Goal: Task Accomplishment & Management: Complete application form

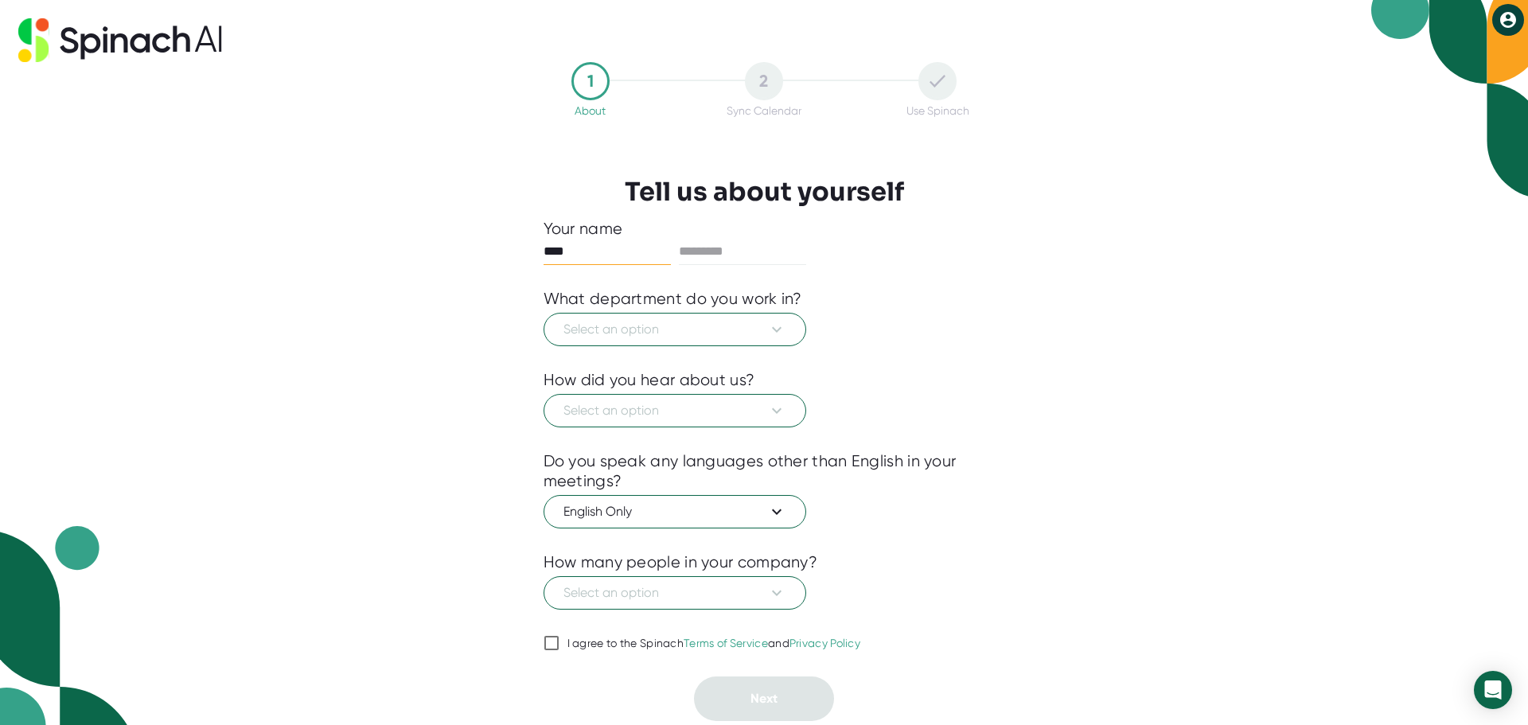
type input "****"
type input "*****"
click at [787, 335] on button "Select an option" at bounding box center [675, 329] width 263 height 33
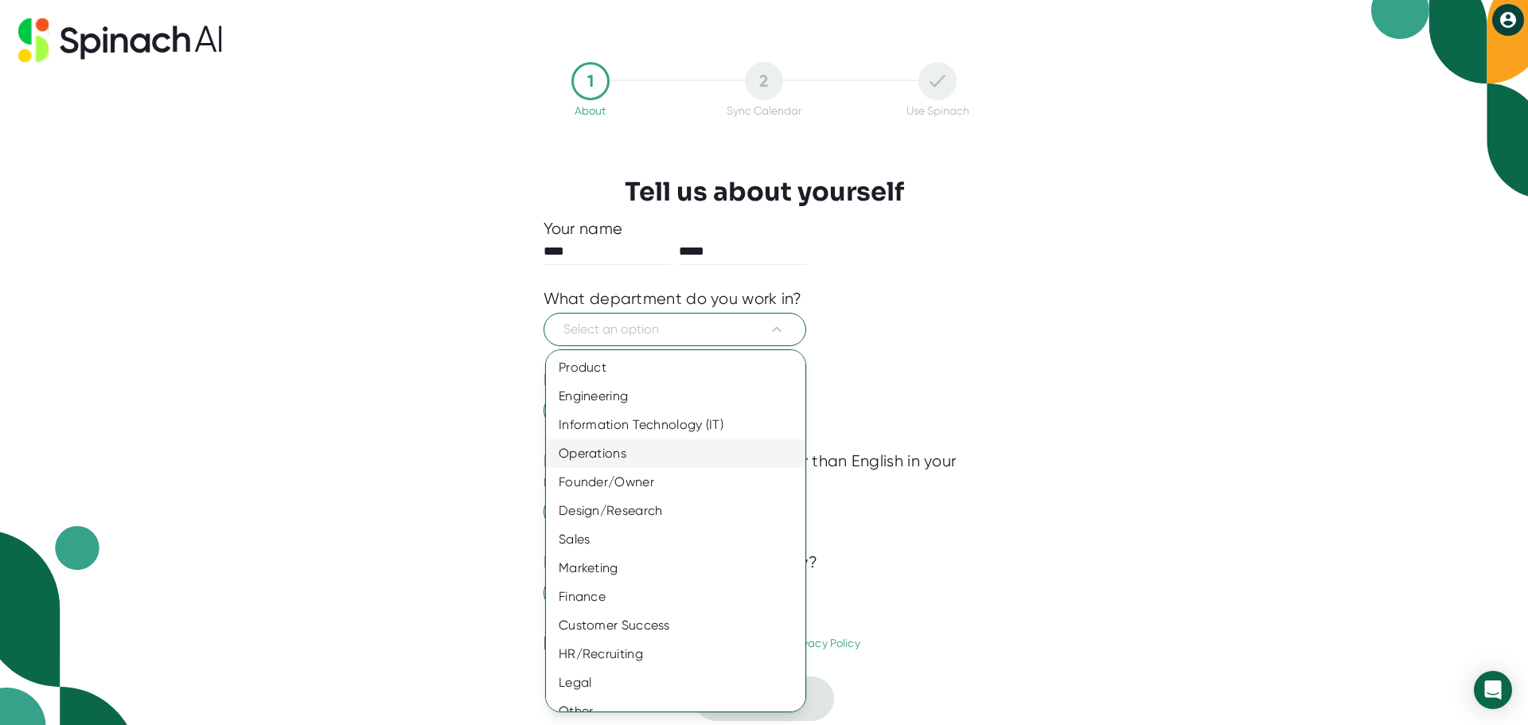
click at [662, 452] on div "Operations" at bounding box center [681, 453] width 271 height 29
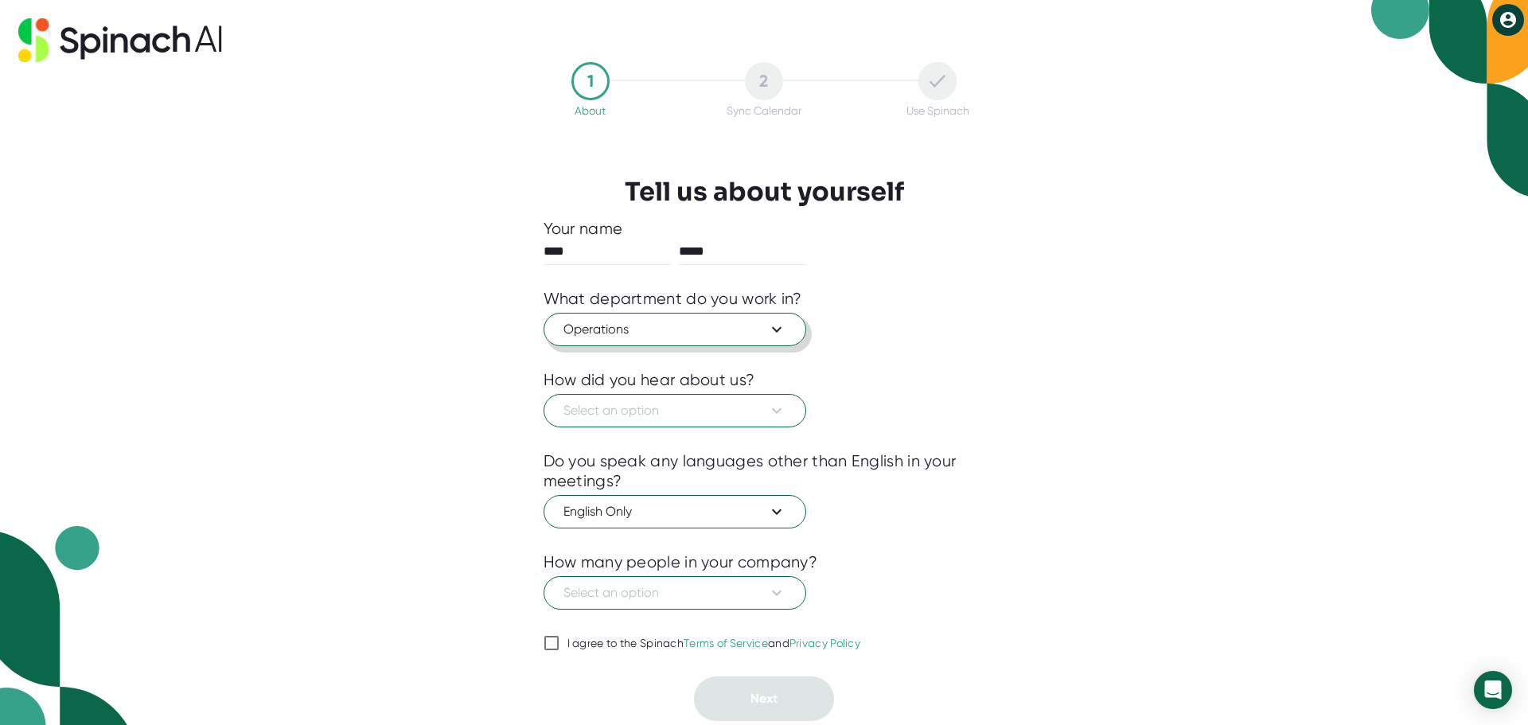
click at [782, 325] on icon at bounding box center [776, 329] width 19 height 19
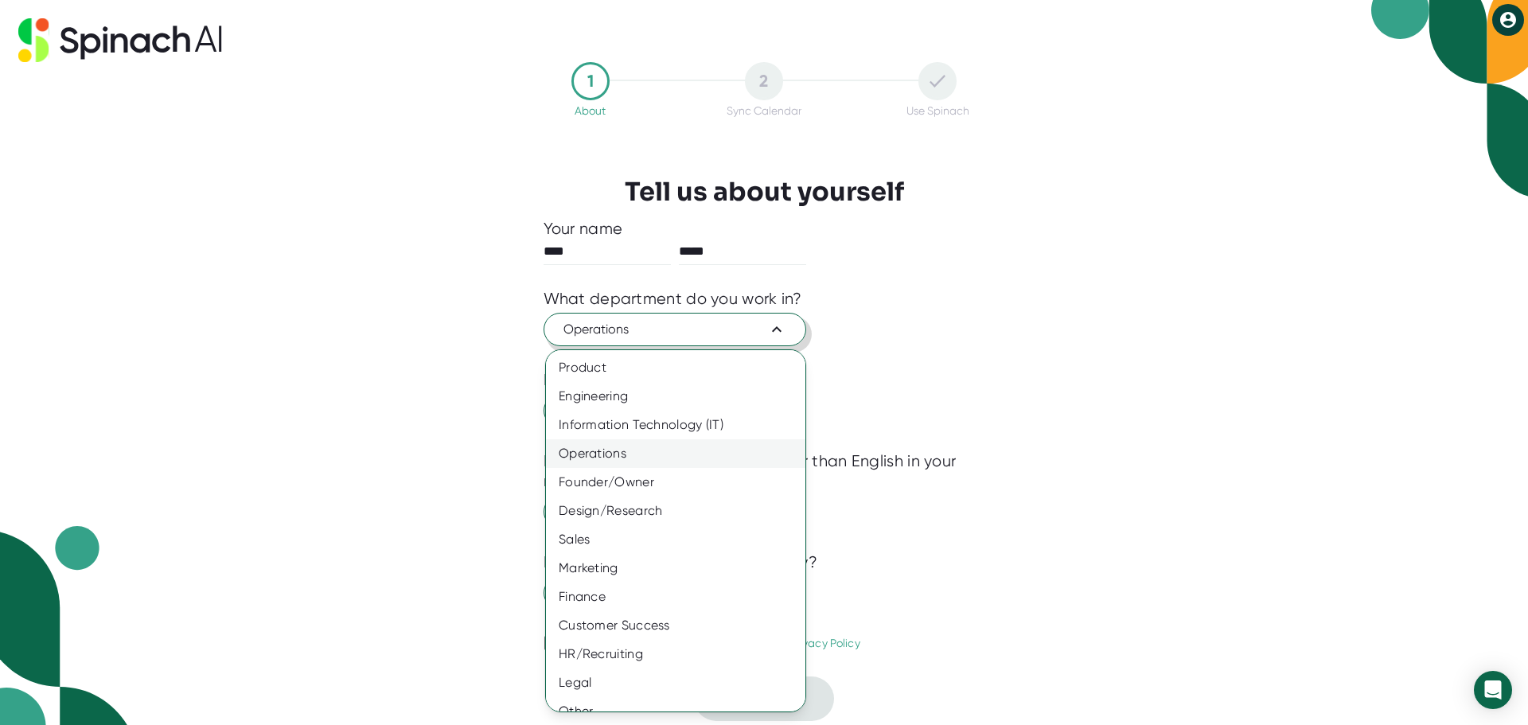
click at [641, 449] on div "Operations" at bounding box center [681, 453] width 271 height 29
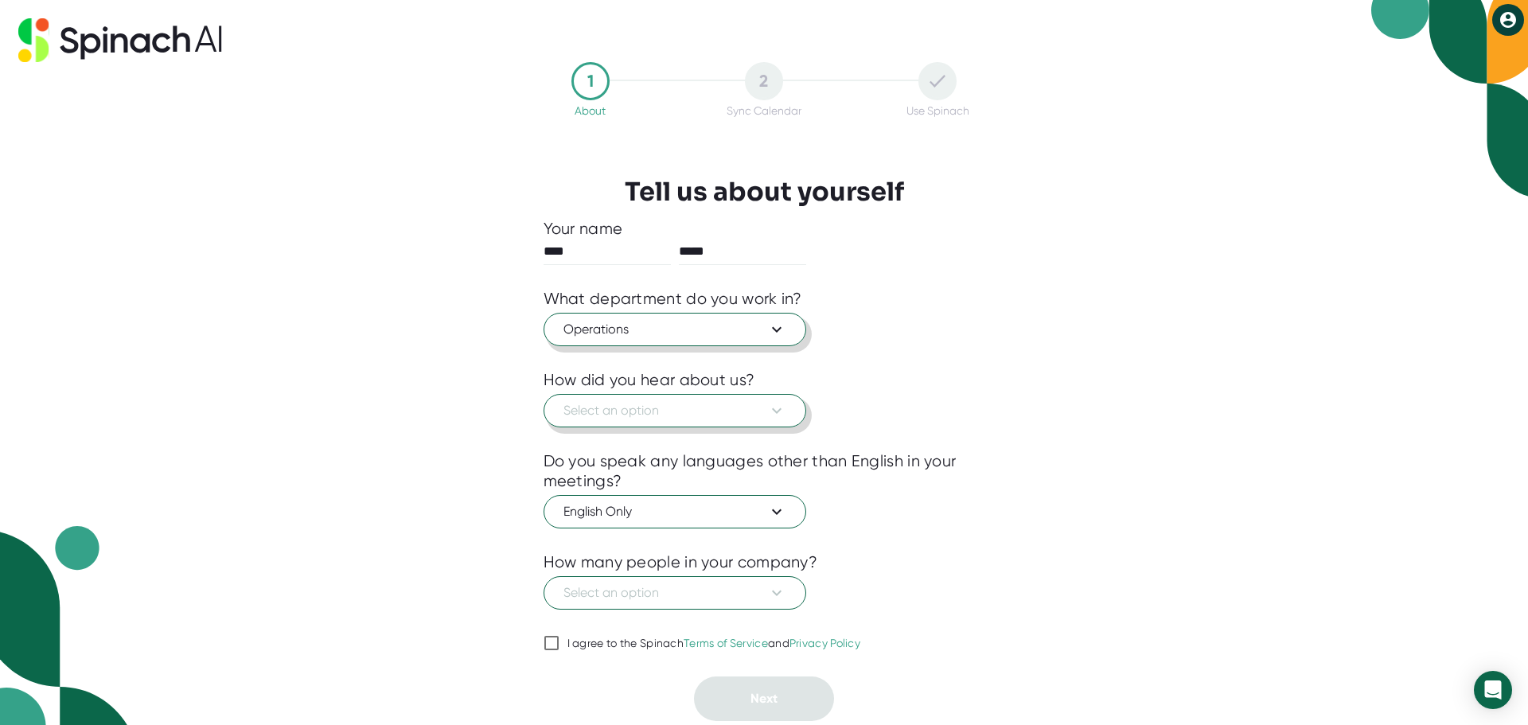
click at [679, 408] on span "Select an option" at bounding box center [675, 410] width 223 height 19
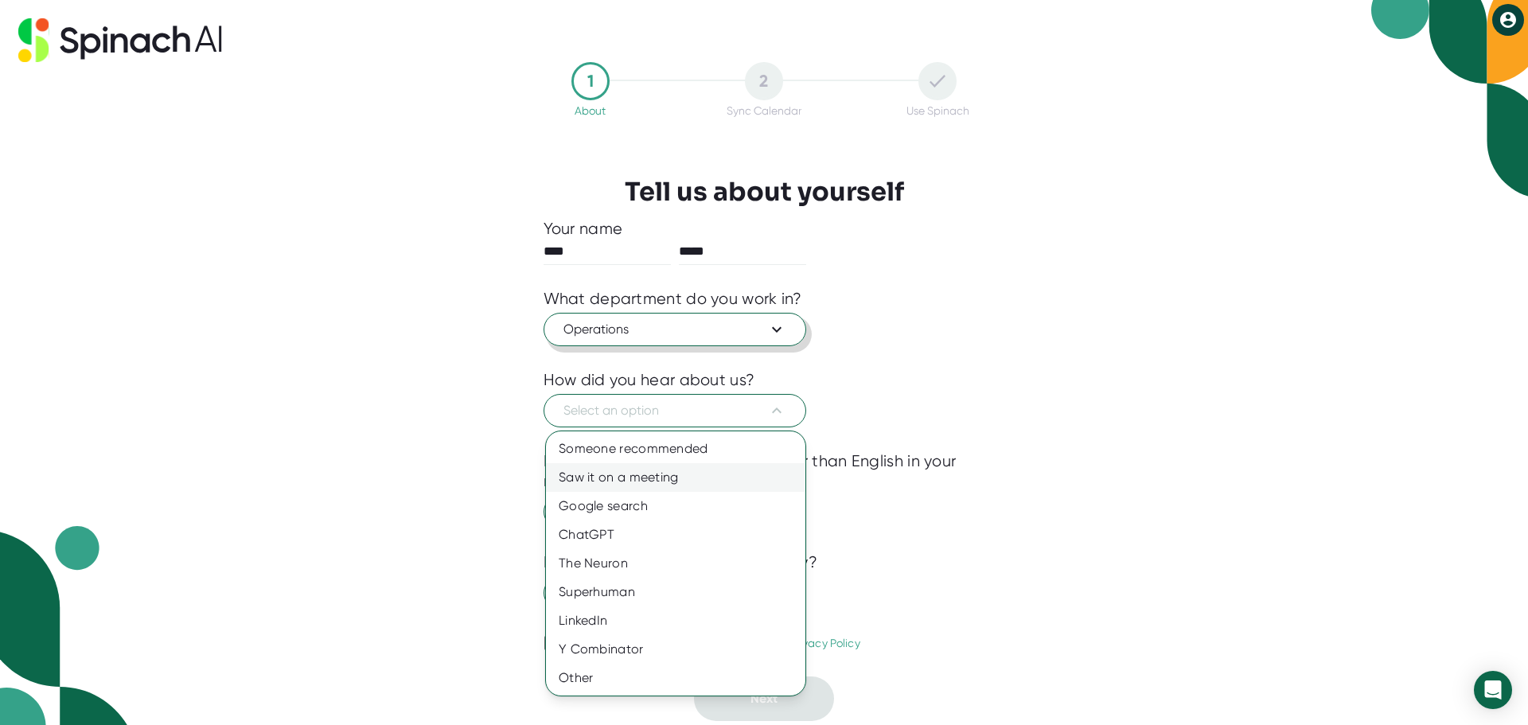
click at [651, 474] on div "Saw it on a meeting" at bounding box center [676, 477] width 260 height 29
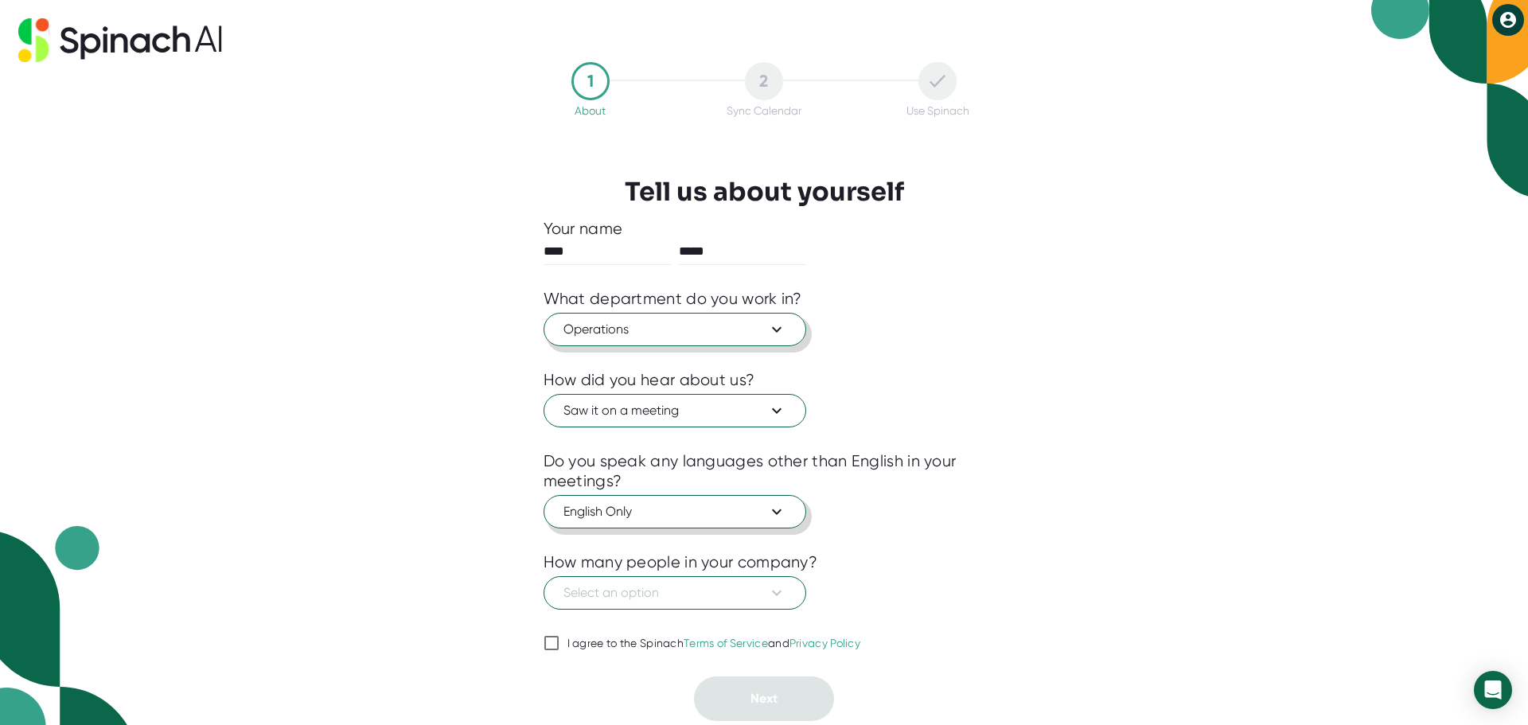
click at [786, 521] on icon at bounding box center [776, 511] width 19 height 19
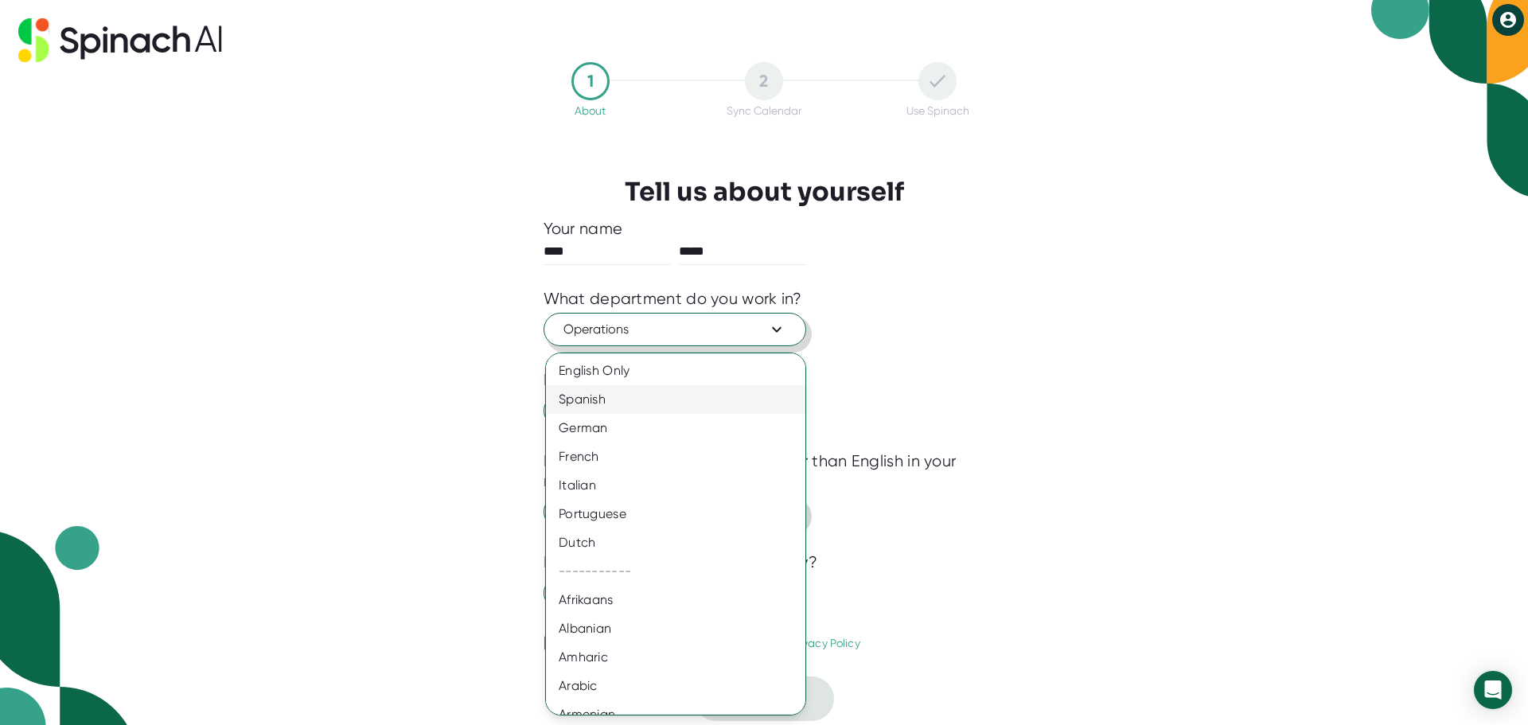
click at [598, 397] on div "Spanish" at bounding box center [681, 399] width 271 height 29
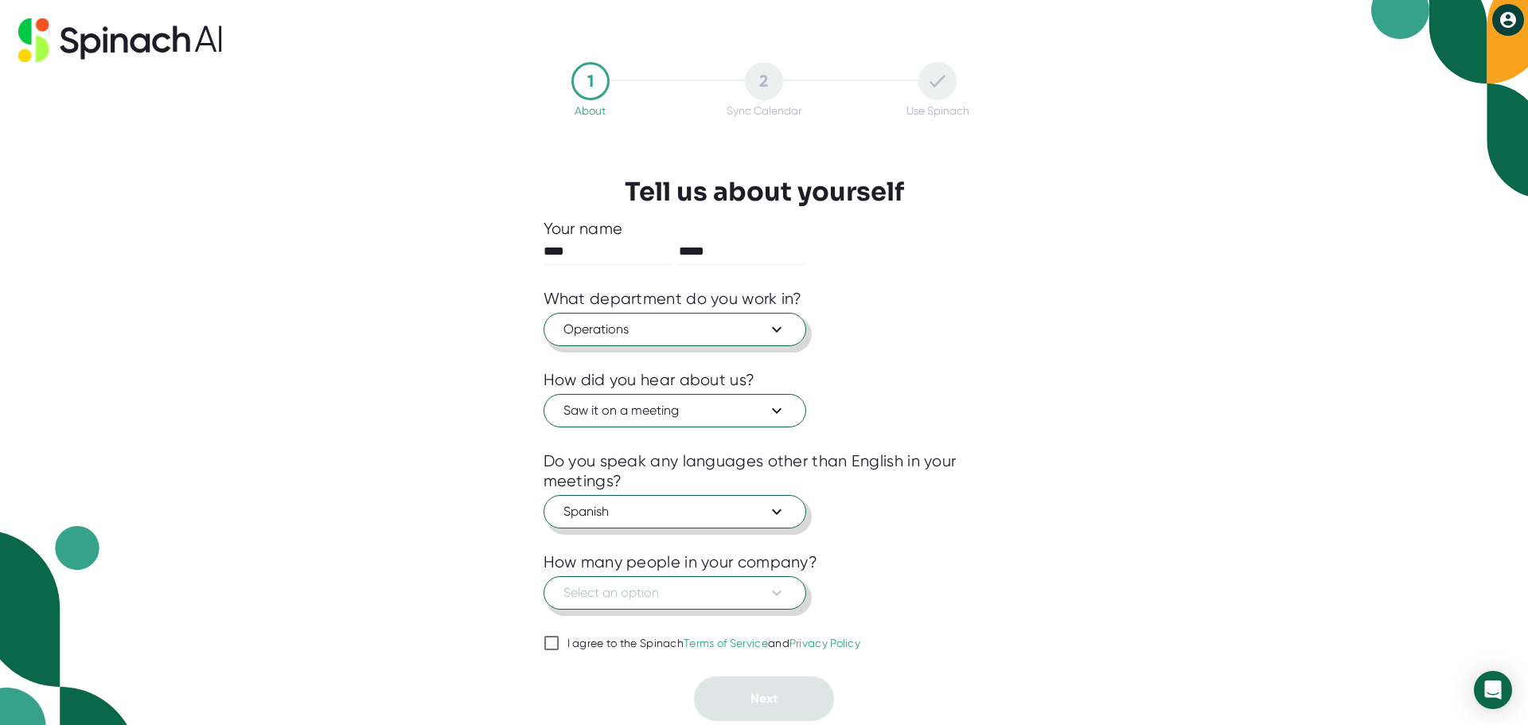
click at [779, 595] on icon at bounding box center [776, 593] width 19 height 19
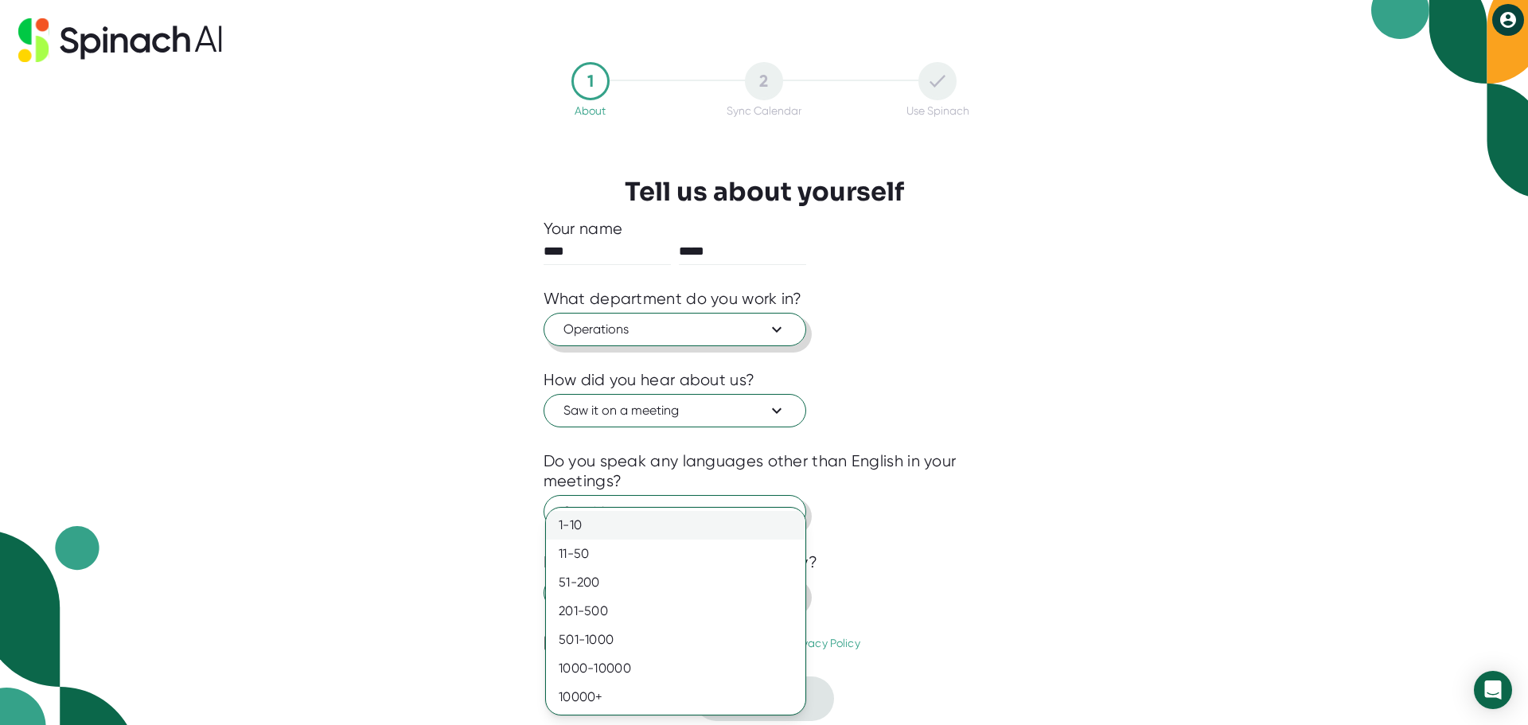
click at [594, 523] on div "1-10" at bounding box center [676, 525] width 260 height 29
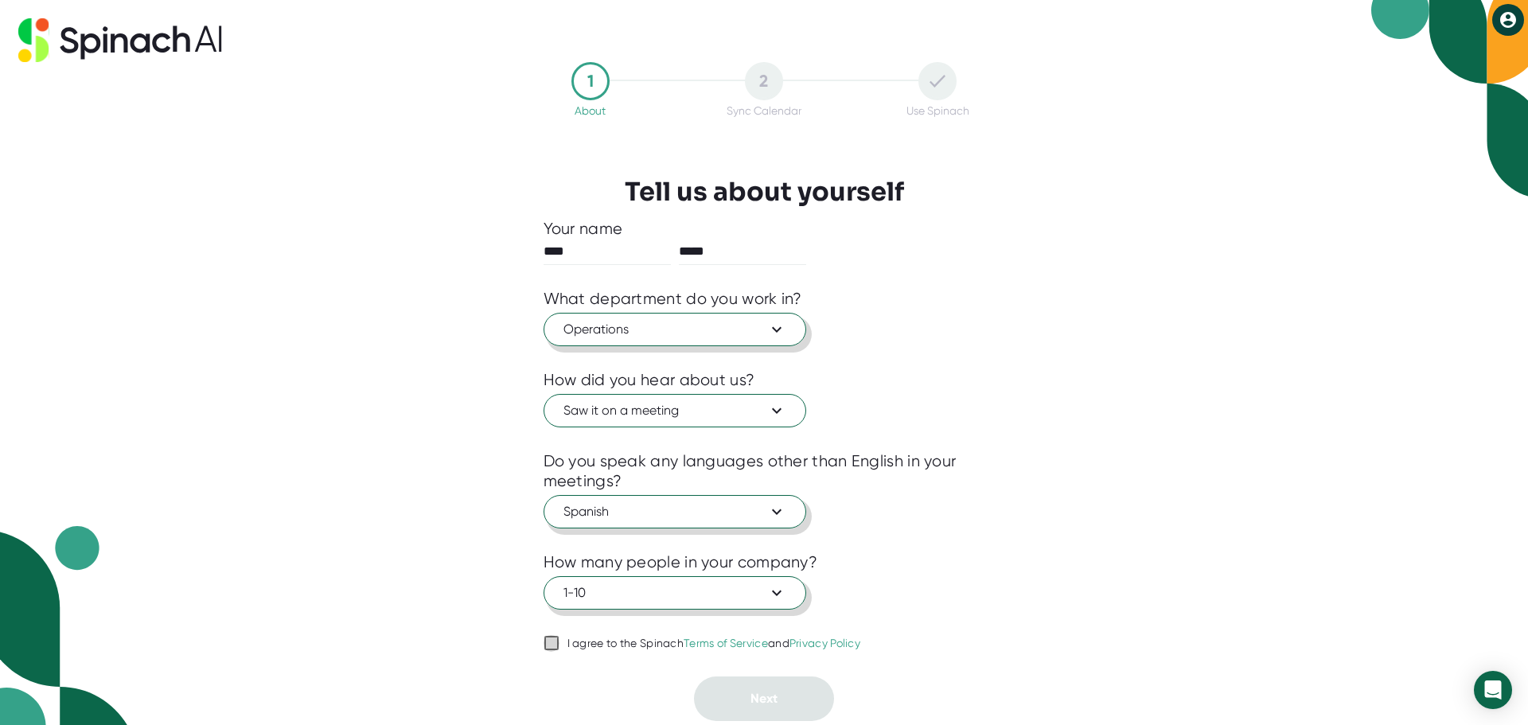
click at [560, 642] on icon at bounding box center [551, 643] width 19 height 19
click at [560, 642] on input "I agree to the Spinach Terms of Service and Privacy Policy" at bounding box center [552, 643] width 16 height 19
checkbox input "true"
click at [767, 689] on button "Next" at bounding box center [764, 699] width 140 height 45
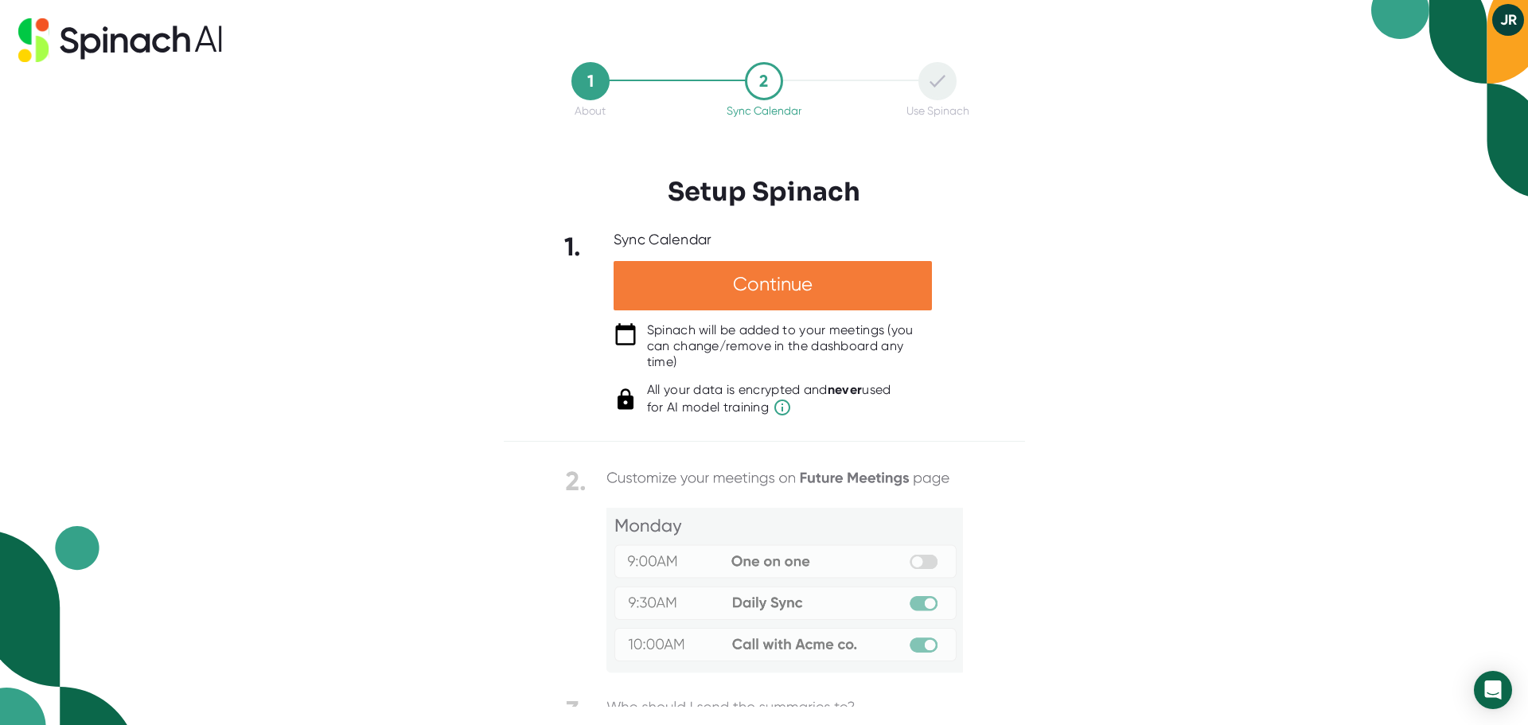
click at [720, 286] on div "Continue" at bounding box center [773, 285] width 318 height 49
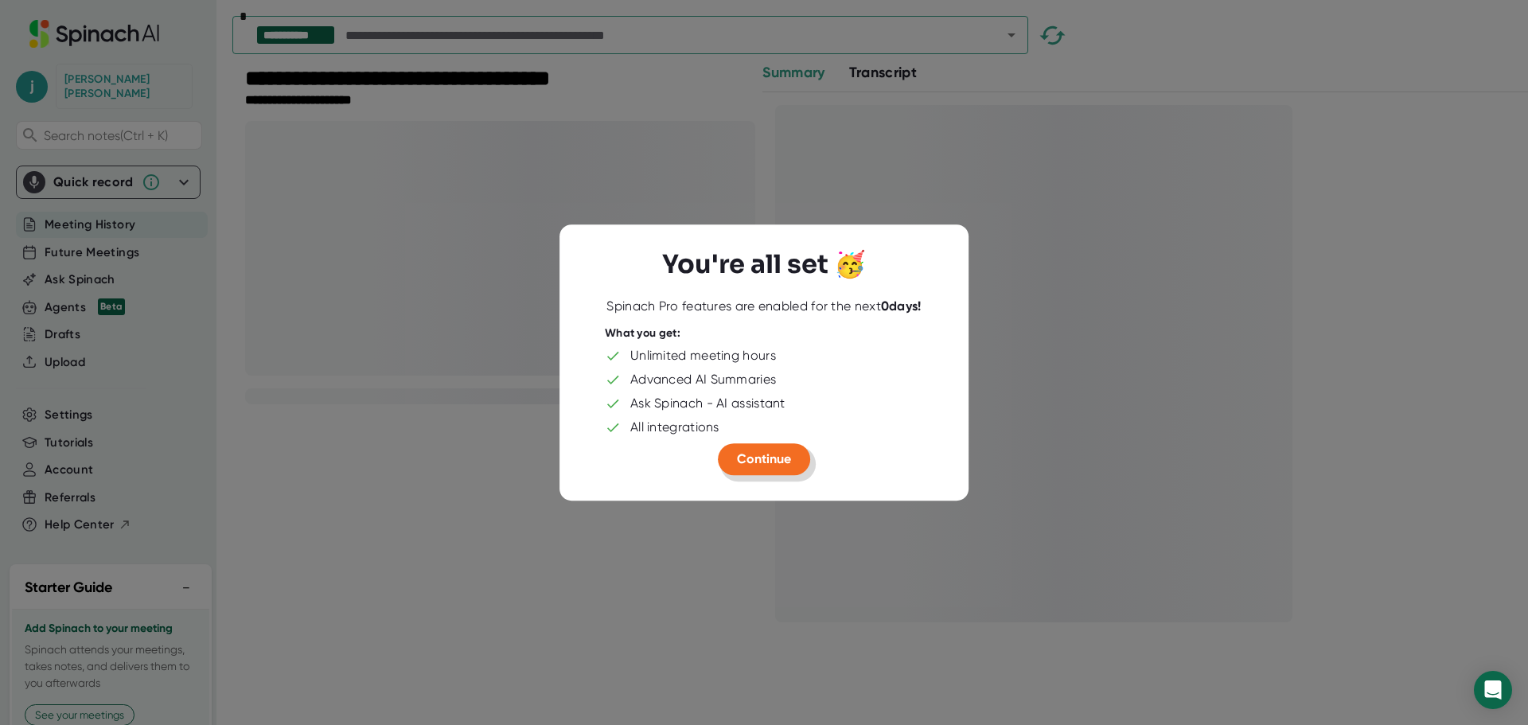
click at [765, 465] on span "Continue" at bounding box center [764, 458] width 54 height 15
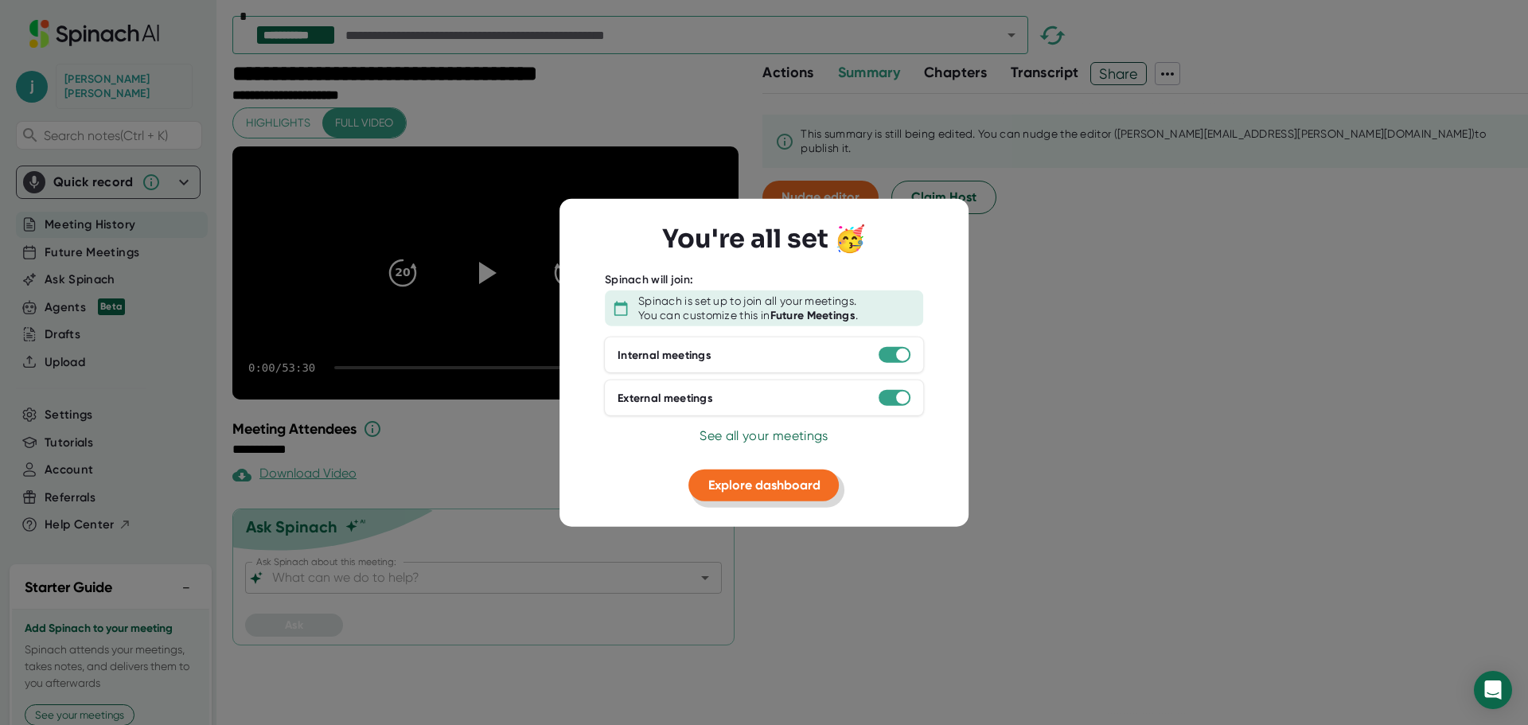
click at [764, 486] on span "Explore dashboard" at bounding box center [765, 485] width 112 height 15
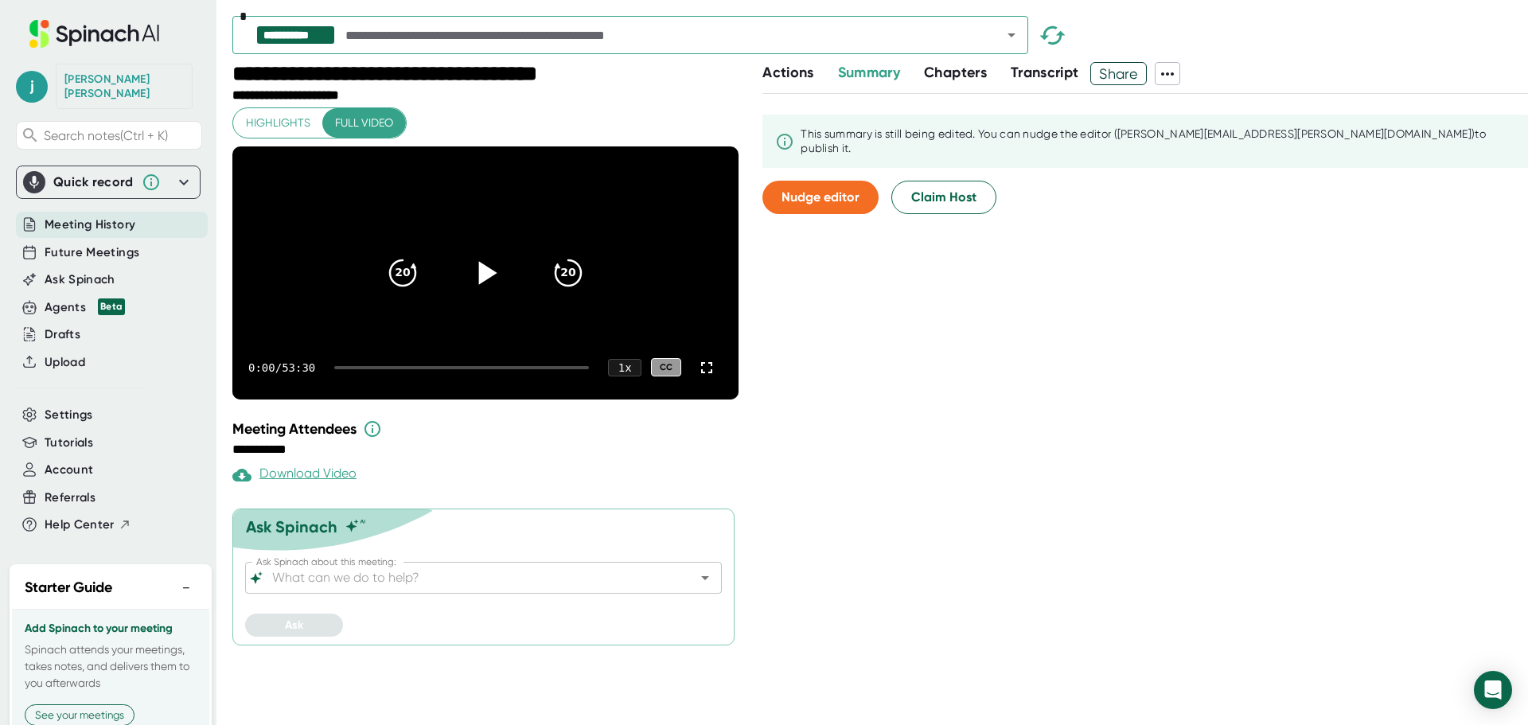
click at [487, 284] on icon at bounding box center [488, 272] width 18 height 23
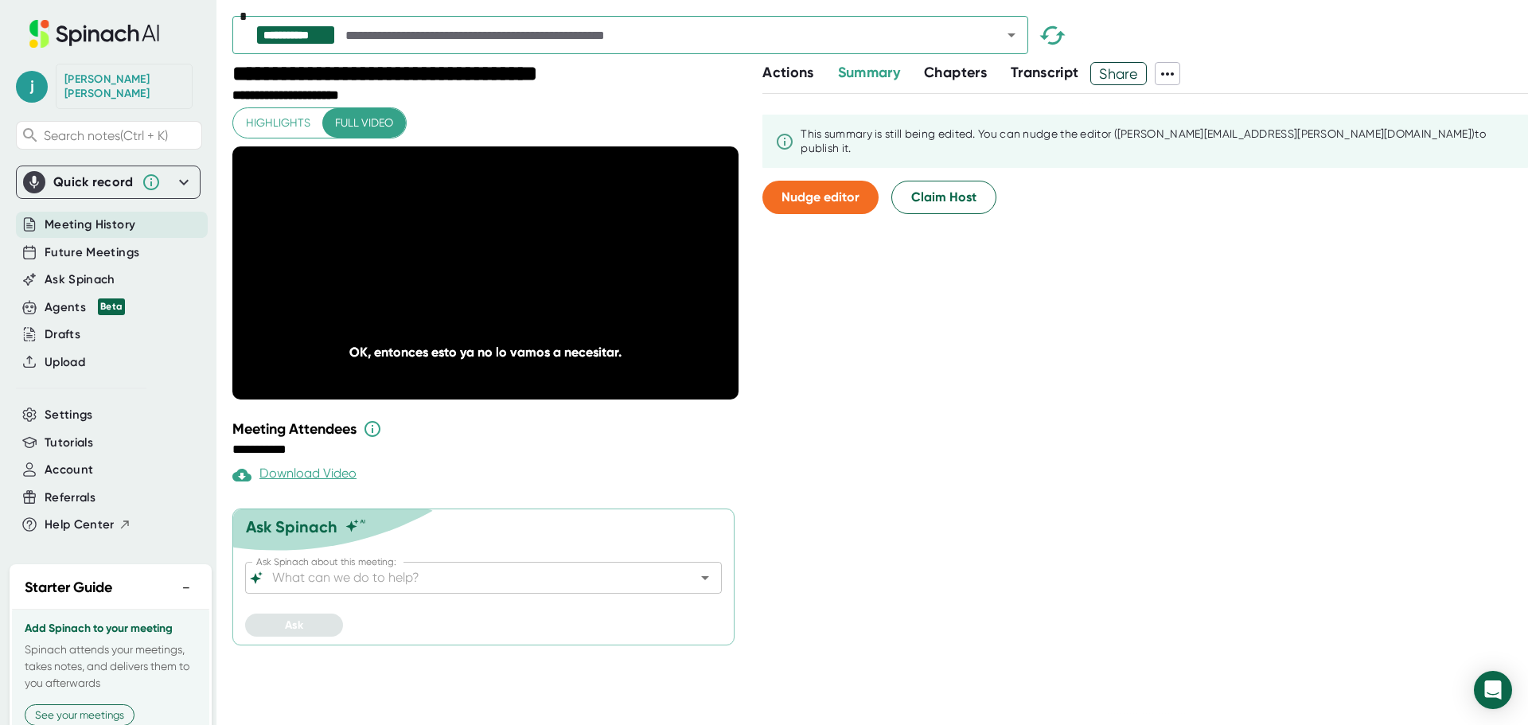
click at [288, 123] on span "Highlights" at bounding box center [278, 123] width 64 height 20
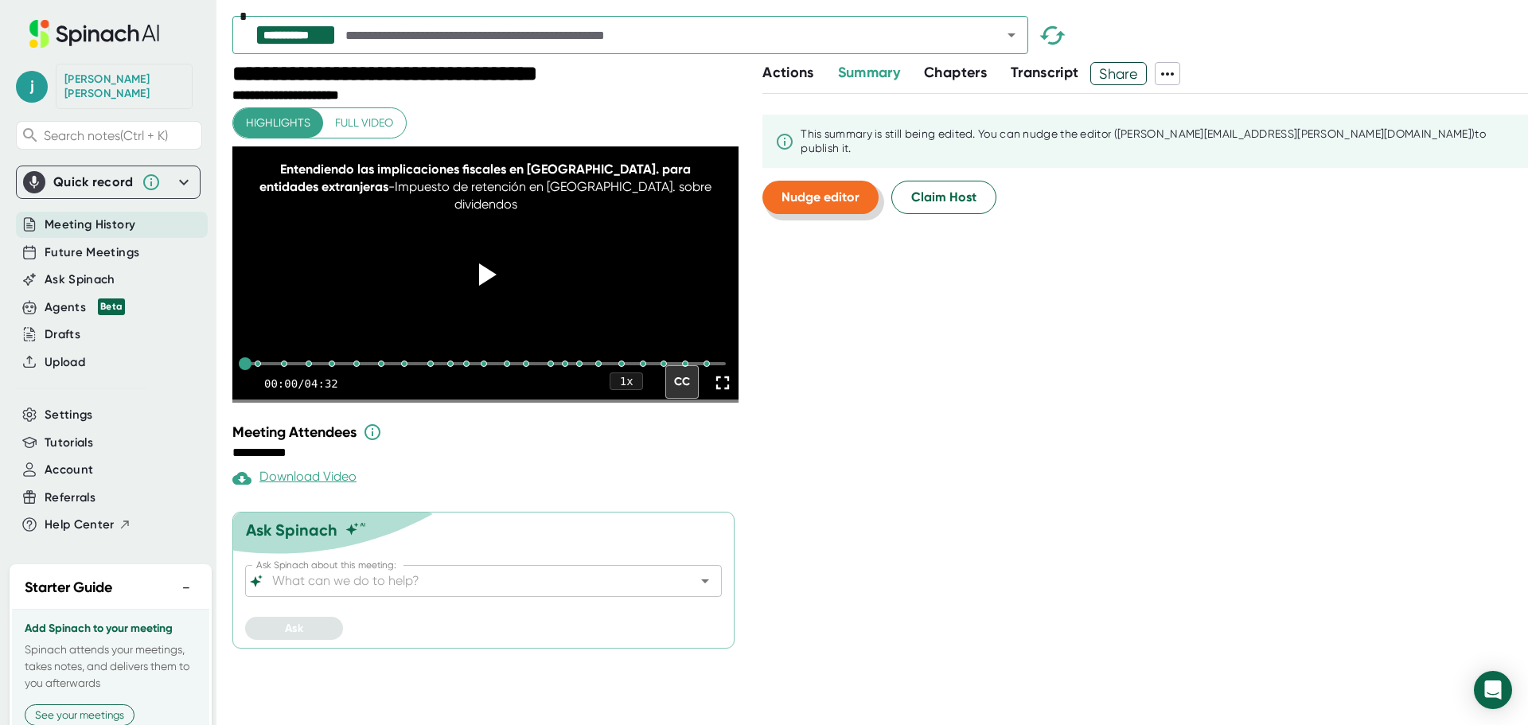
click at [838, 189] on span "Nudge editor" at bounding box center [821, 196] width 78 height 15
click at [1031, 72] on span "Transcript" at bounding box center [1045, 73] width 68 height 18
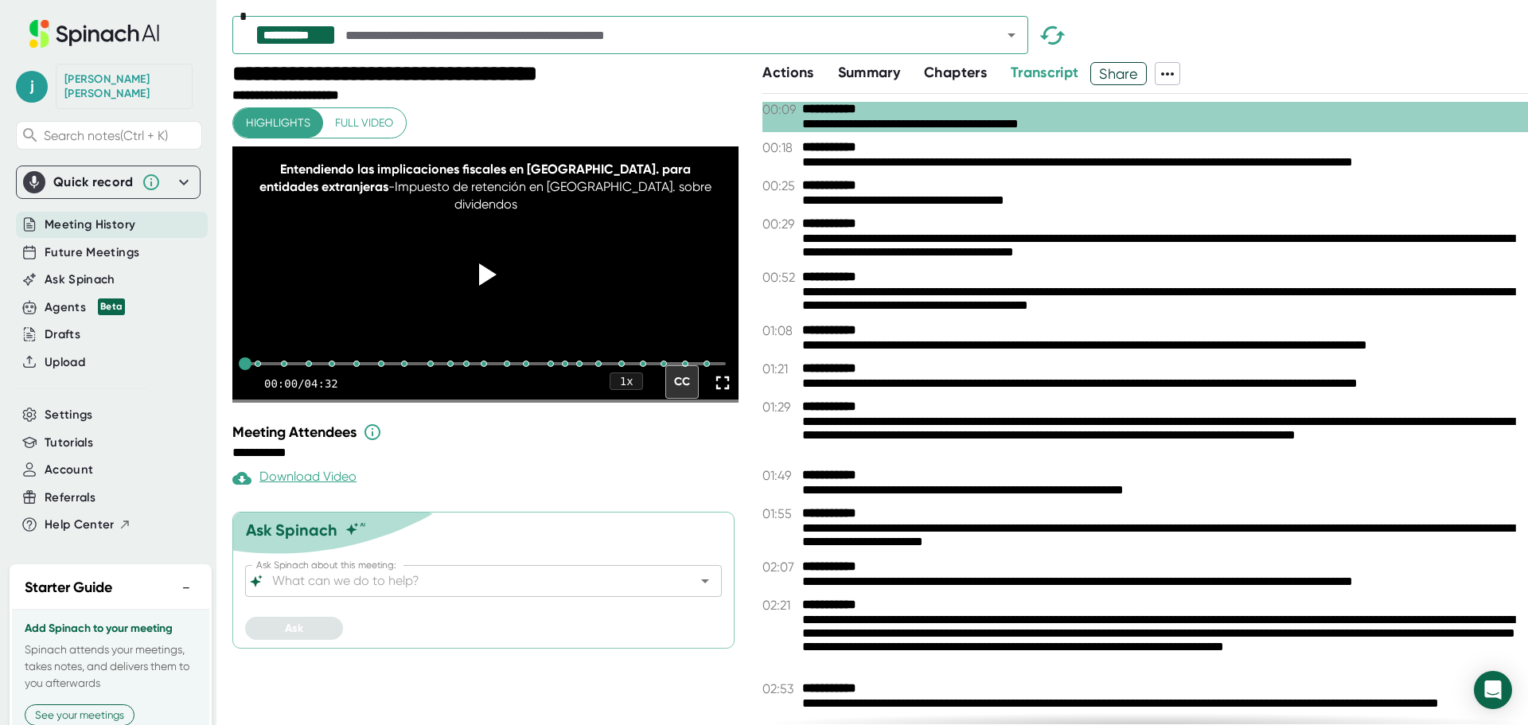
click at [1036, 69] on span "Transcript" at bounding box center [1045, 73] width 68 height 18
click at [1034, 69] on span "Transcript" at bounding box center [1045, 73] width 68 height 18
click at [962, 76] on span "Chapters" at bounding box center [955, 73] width 63 height 18
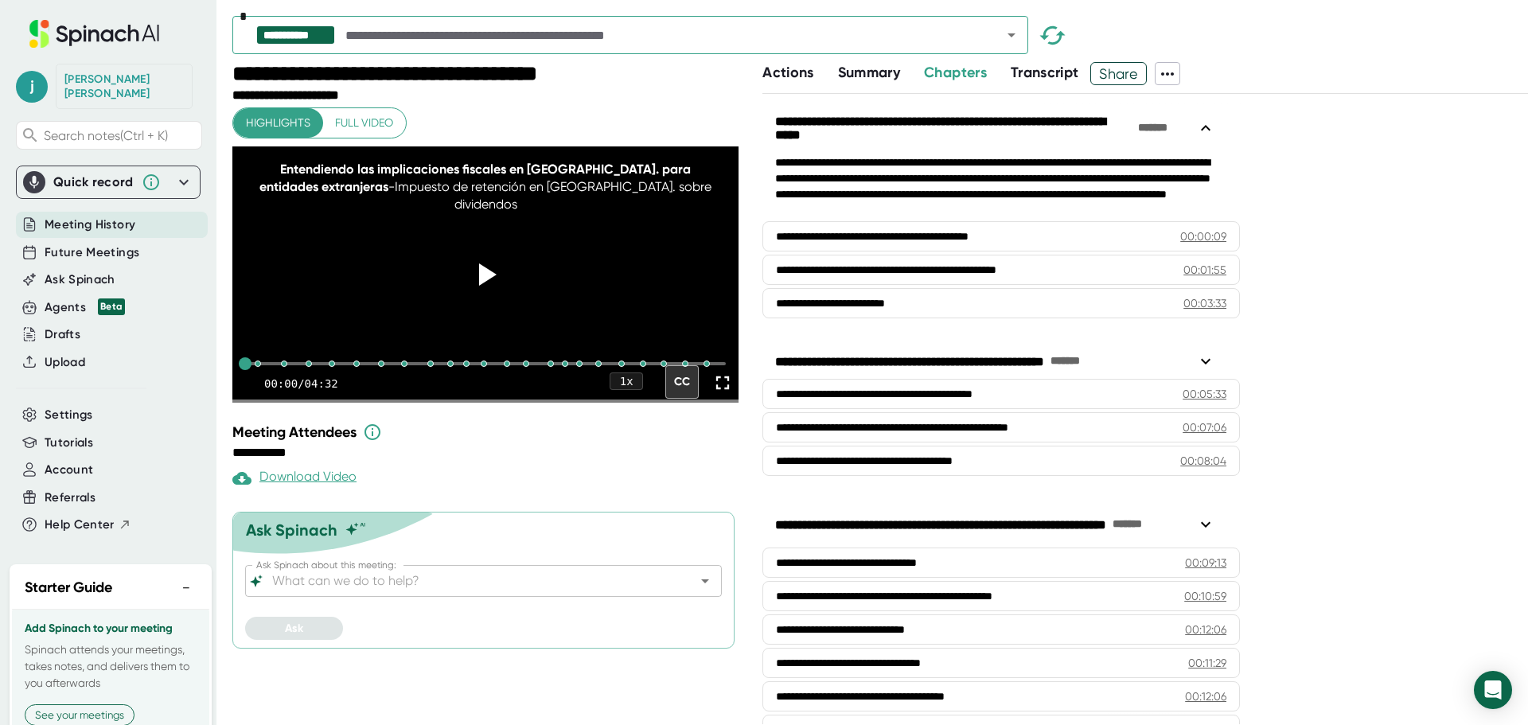
click at [1175, 76] on icon at bounding box center [1167, 73] width 19 height 19
click at [1183, 158] on div "Download Transcript" at bounding box center [1236, 158] width 126 height 16
click at [102, 216] on span "Meeting History" at bounding box center [90, 225] width 91 height 18
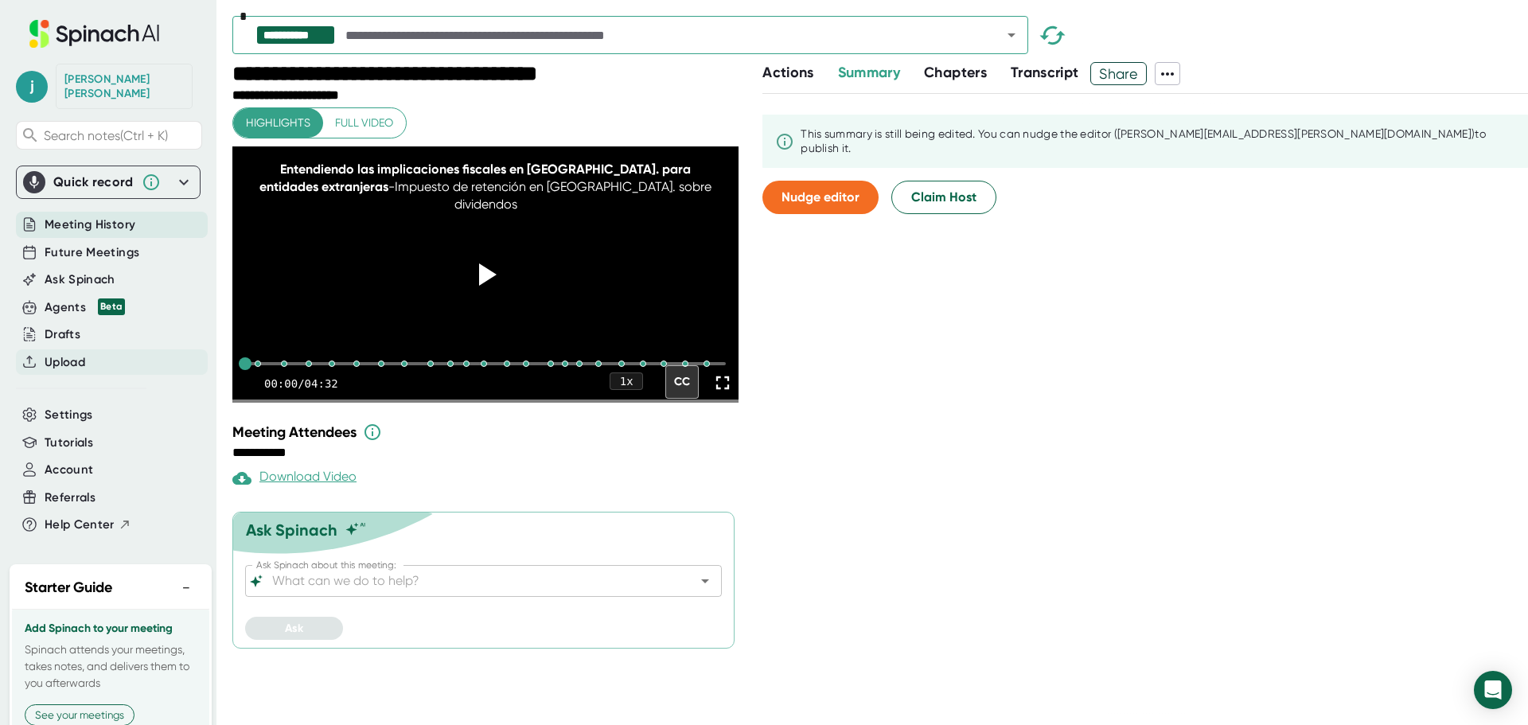
click at [68, 353] on span "Upload" at bounding box center [65, 362] width 41 height 18
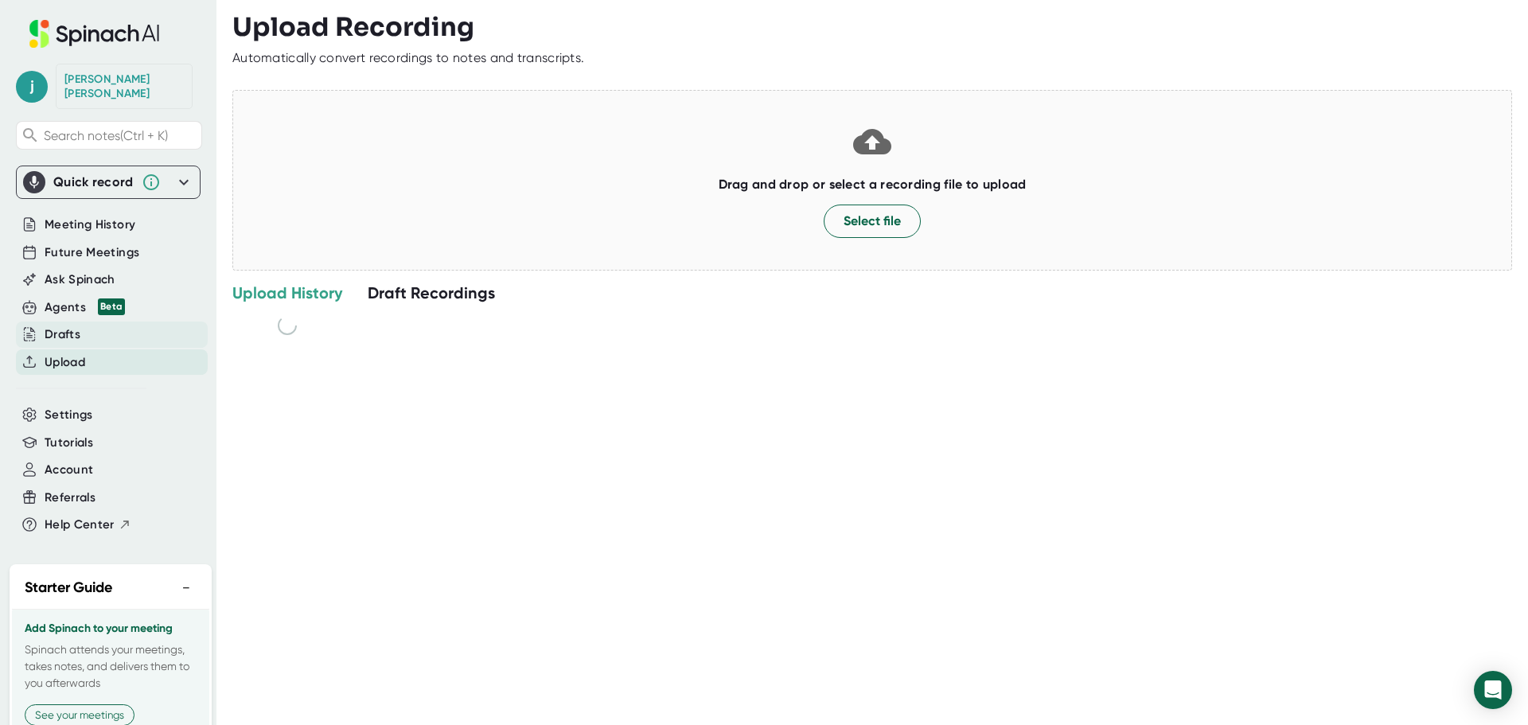
click at [64, 326] on div "Drafts" at bounding box center [63, 335] width 36 height 18
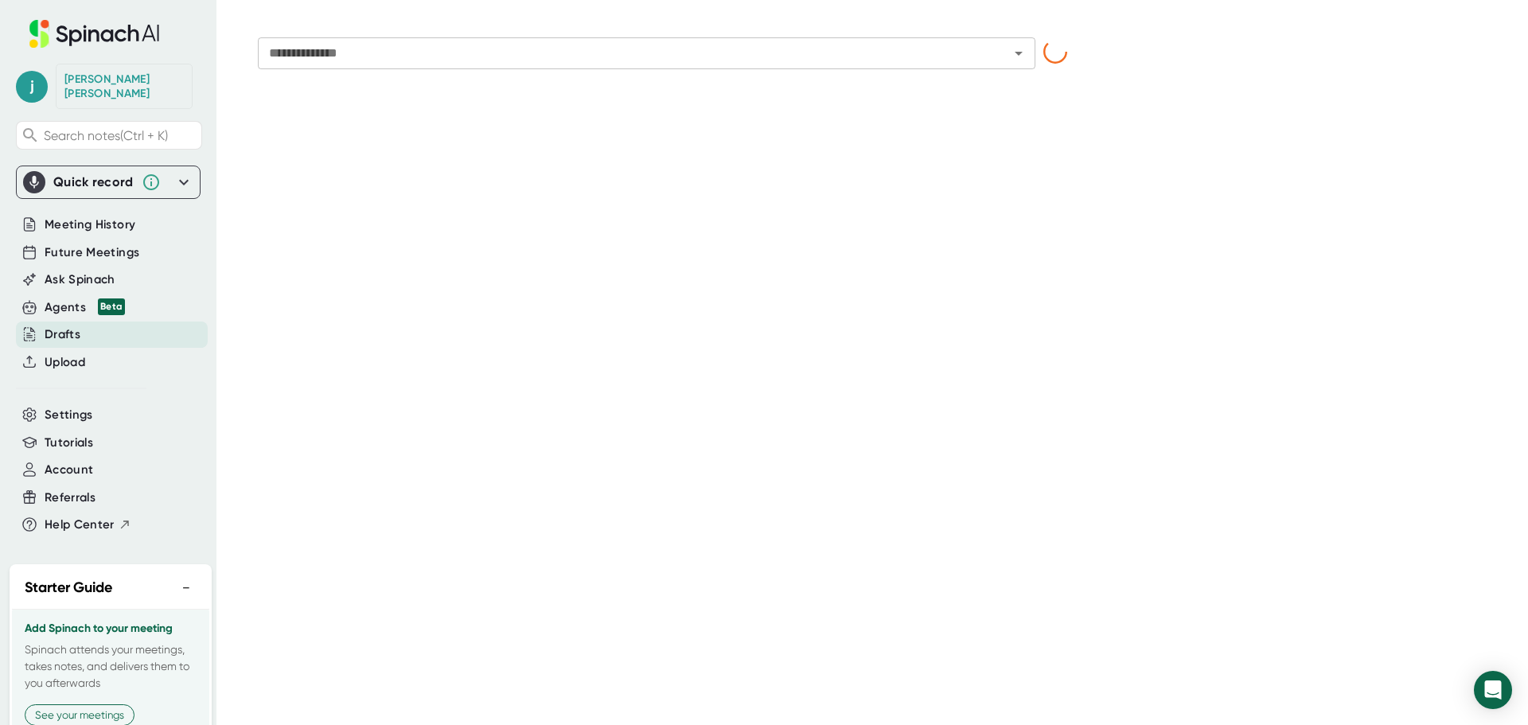
click at [84, 76] on div "[PERSON_NAME]" at bounding box center [123, 86] width 119 height 28
click at [75, 216] on span "Meeting History" at bounding box center [90, 225] width 91 height 18
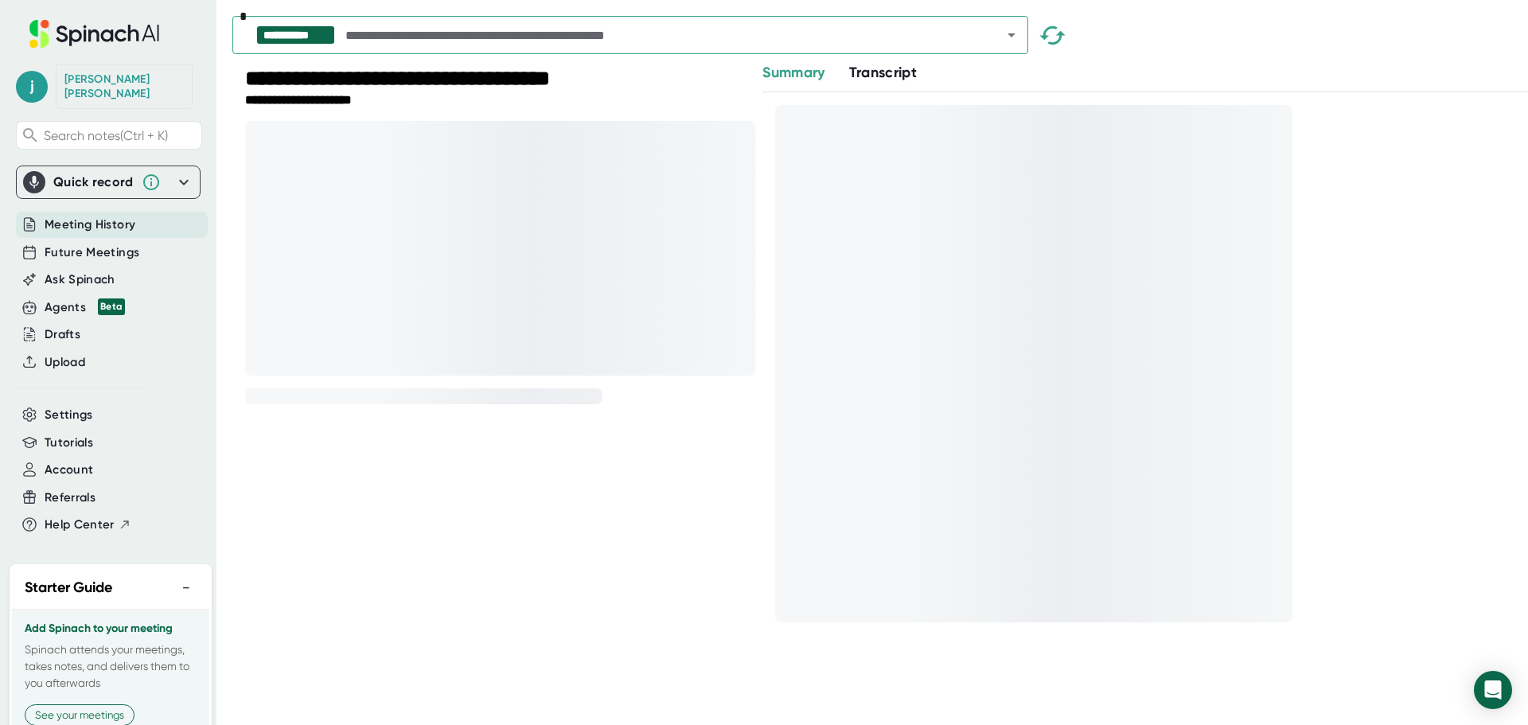
click at [109, 82] on div "[PERSON_NAME]" at bounding box center [123, 86] width 119 height 28
click at [96, 80] on div "[PERSON_NAME]" at bounding box center [123, 86] width 119 height 28
click at [100, 33] on icon at bounding box center [106, 35] width 13 height 13
